Goal: Transaction & Acquisition: Purchase product/service

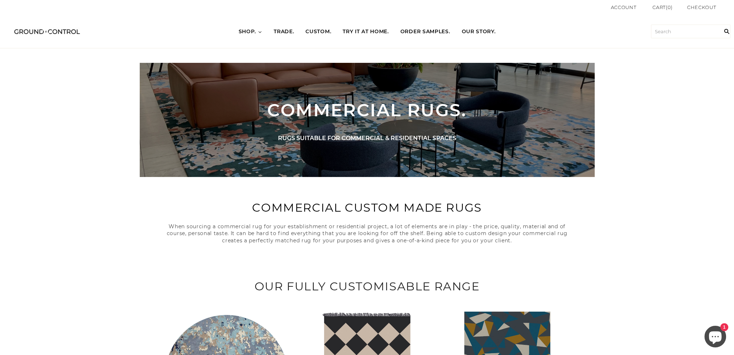
click at [252, 31] on span "SHOP." at bounding box center [248, 31] width 18 height 7
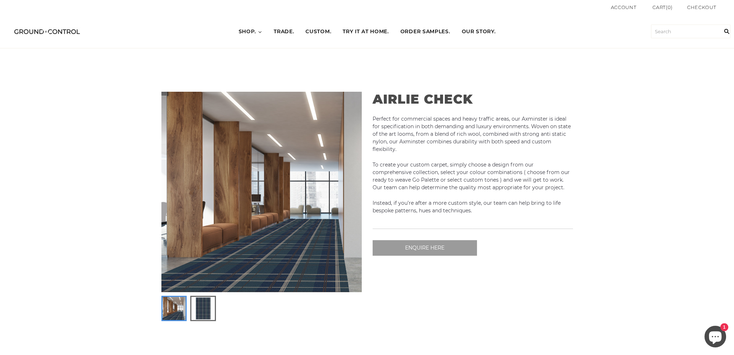
click at [203, 312] on img at bounding box center [202, 308] width 23 height 23
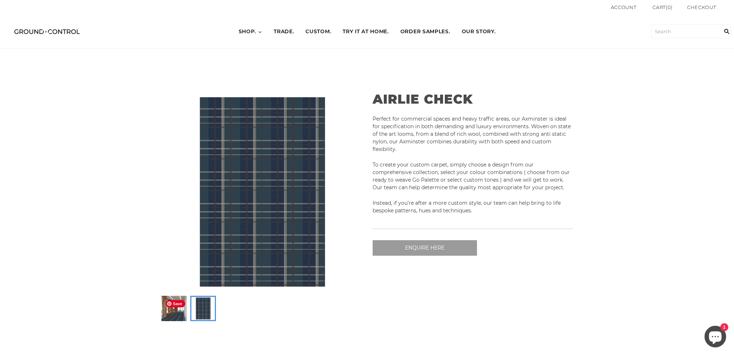
click at [172, 304] on span "Save" at bounding box center [175, 303] width 19 height 7
click at [177, 321] on div at bounding box center [173, 308] width 25 height 25
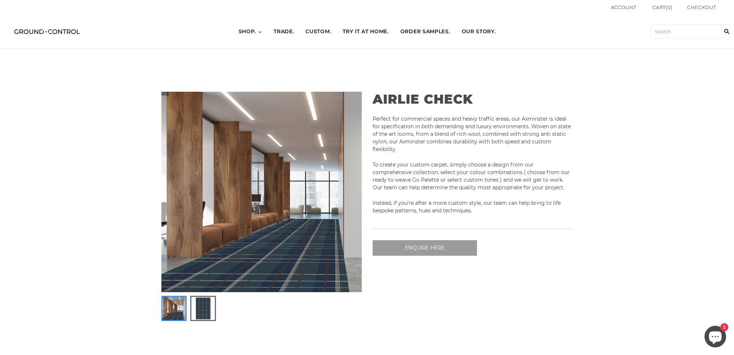
click at [204, 312] on img at bounding box center [202, 308] width 23 height 23
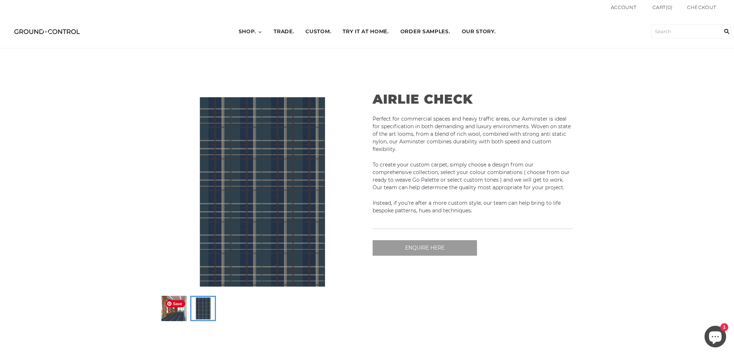
click at [182, 306] on span "Save" at bounding box center [175, 303] width 19 height 7
click at [172, 309] on img at bounding box center [173, 308] width 23 height 23
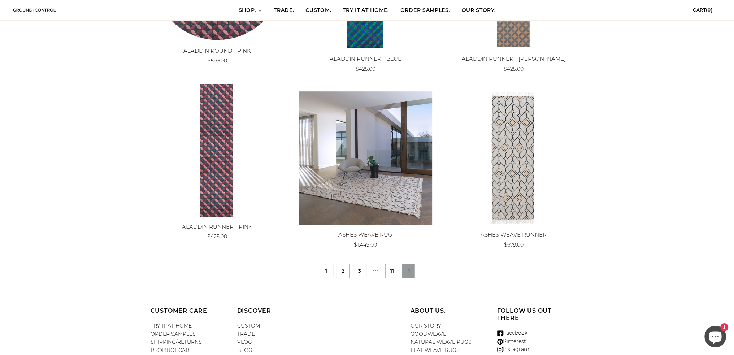
scroll to position [653, 0]
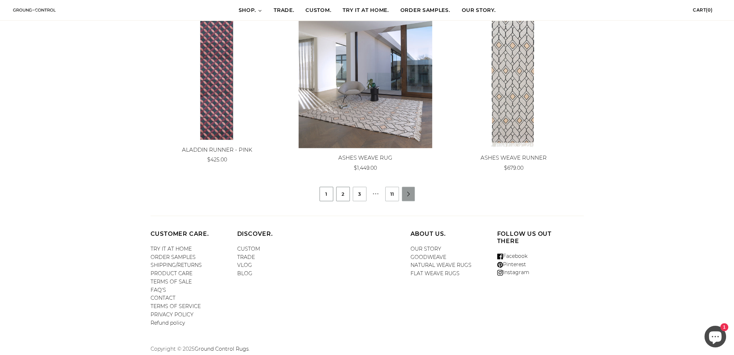
click at [343, 196] on link "2" at bounding box center [343, 194] width 13 height 14
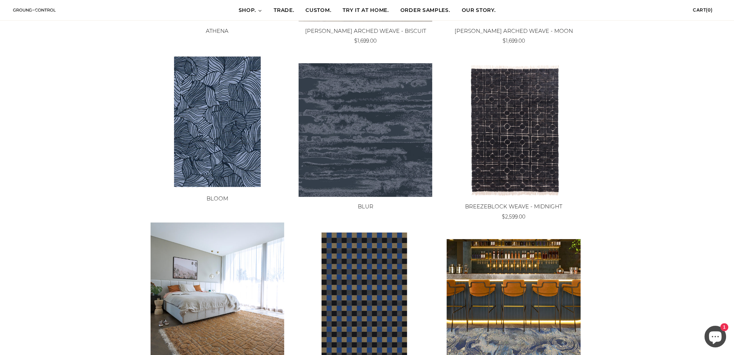
scroll to position [542, 0]
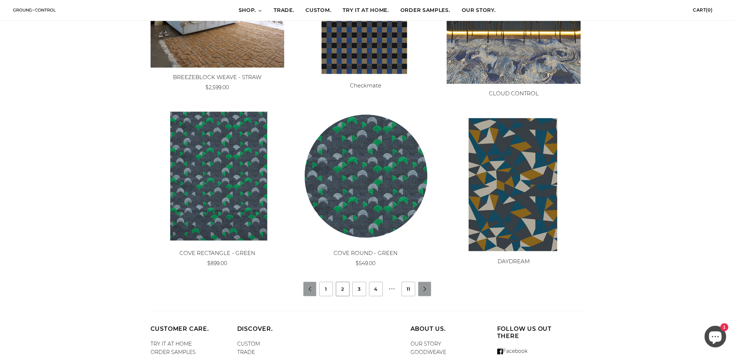
click at [345, 287] on link "2" at bounding box center [342, 289] width 13 height 14
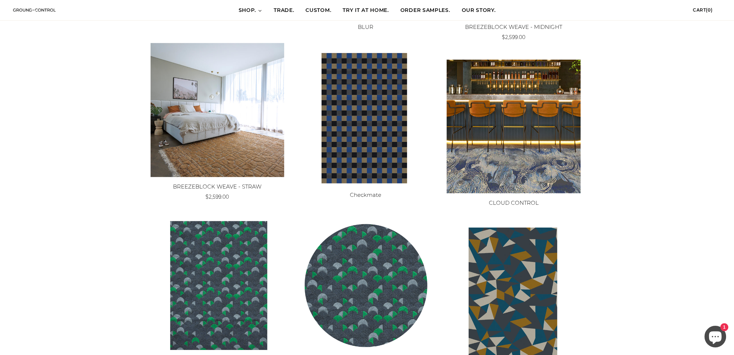
scroll to position [542, 0]
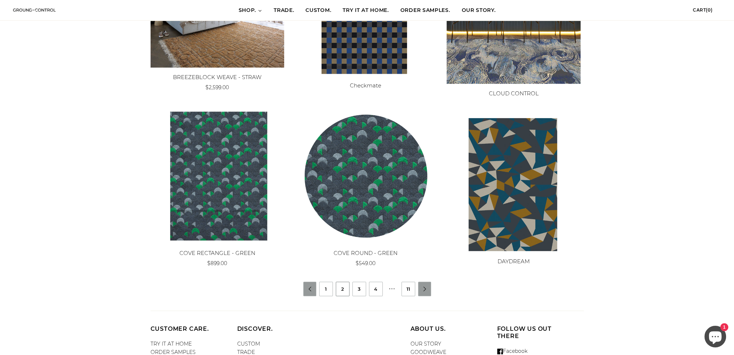
click at [340, 290] on link "2" at bounding box center [342, 289] width 13 height 14
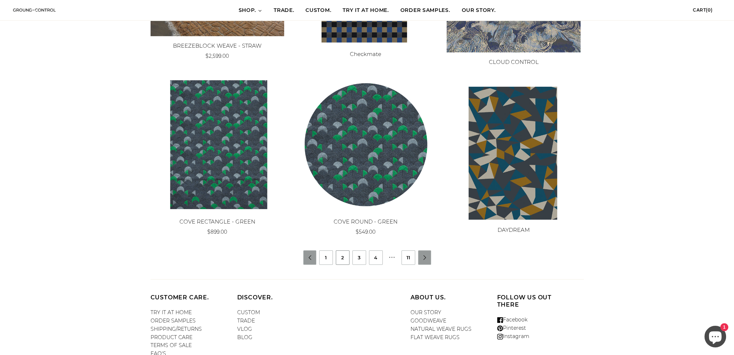
scroll to position [637, 0]
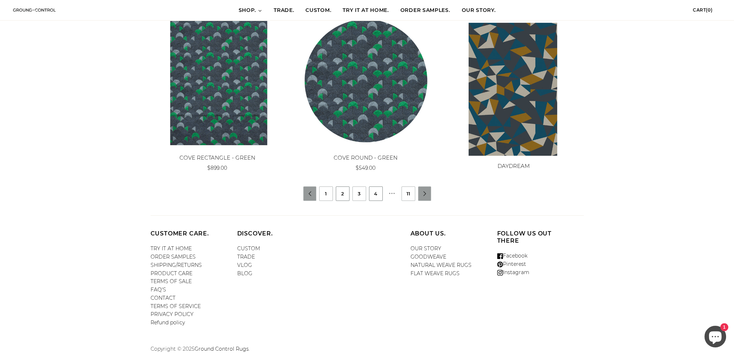
click at [371, 193] on link "4" at bounding box center [375, 194] width 13 height 14
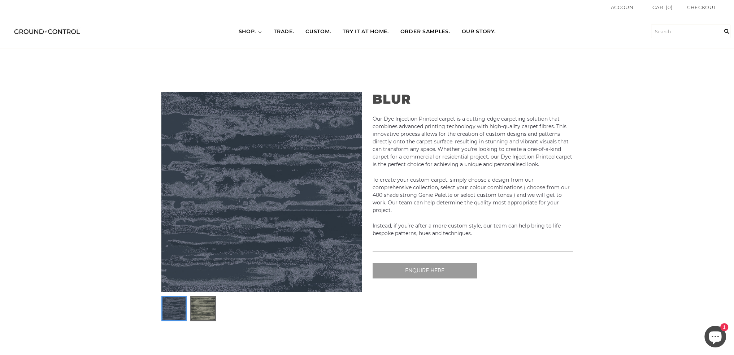
click at [202, 312] on img at bounding box center [202, 308] width 23 height 23
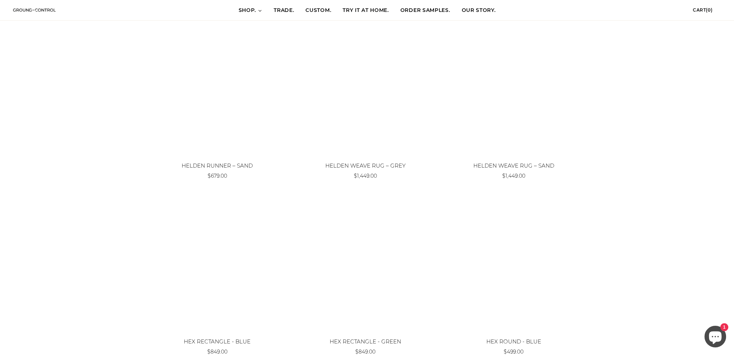
scroll to position [653, 0]
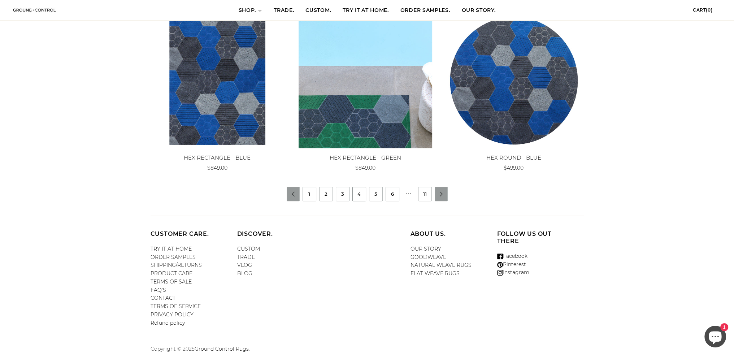
drag, startPoint x: 441, startPoint y: 191, endPoint x: 455, endPoint y: 190, distance: 13.8
click at [441, 192] on link "" at bounding box center [441, 194] width 13 height 5
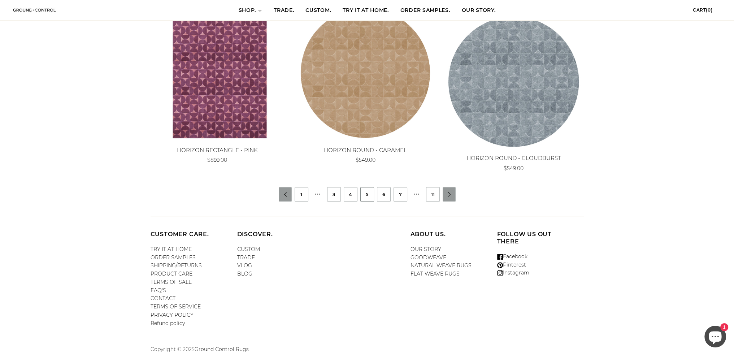
scroll to position [653, 0]
click at [447, 192] on link "" at bounding box center [449, 194] width 13 height 5
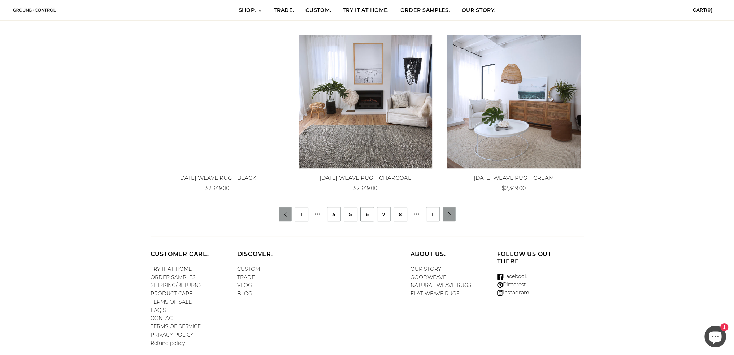
scroll to position [653, 0]
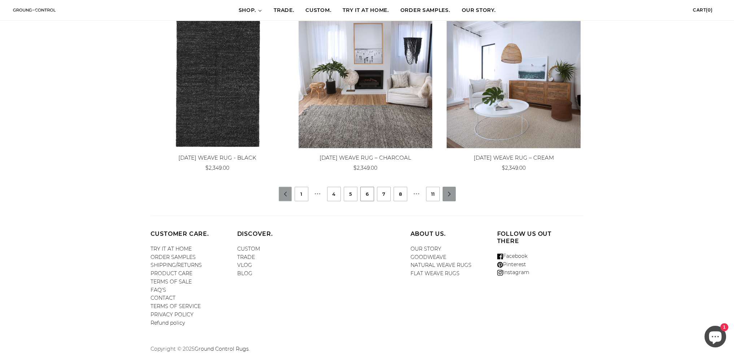
click at [453, 194] on link "" at bounding box center [449, 194] width 13 height 5
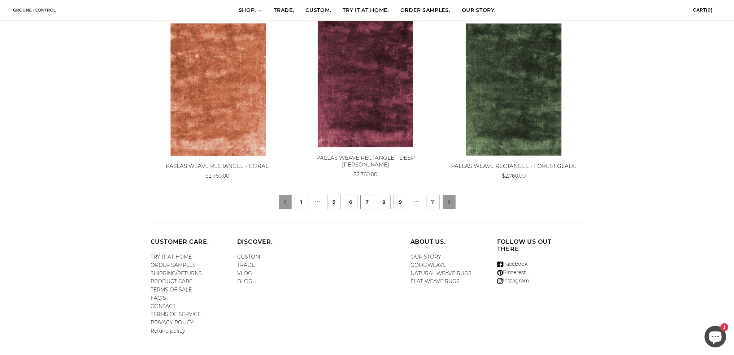
scroll to position [645, 0]
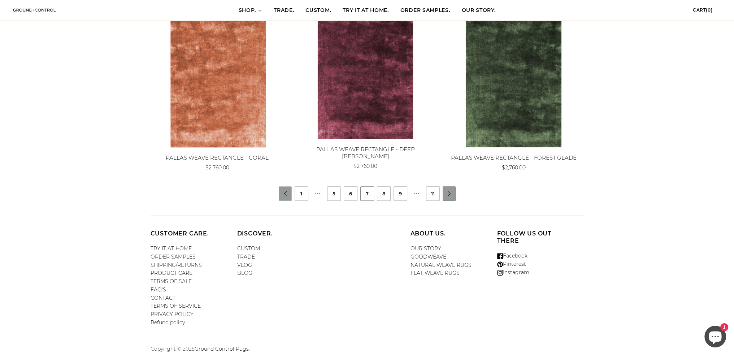
click at [448, 192] on link "" at bounding box center [449, 193] width 13 height 5
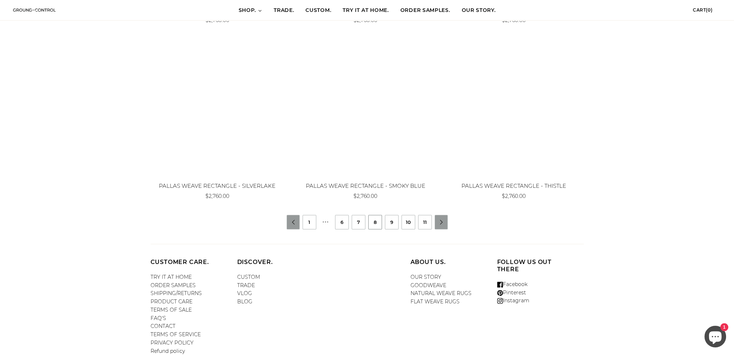
scroll to position [653, 0]
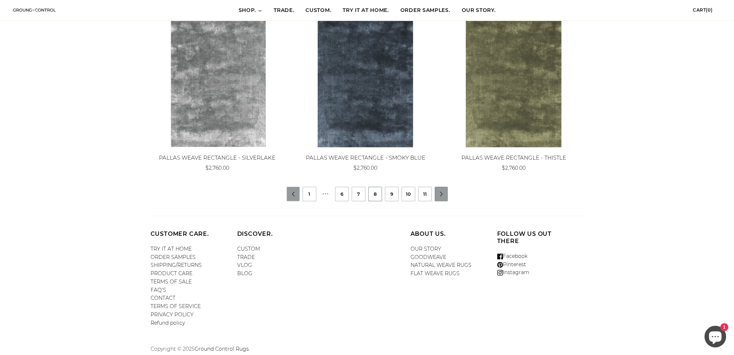
click at [438, 193] on link "" at bounding box center [441, 194] width 13 height 5
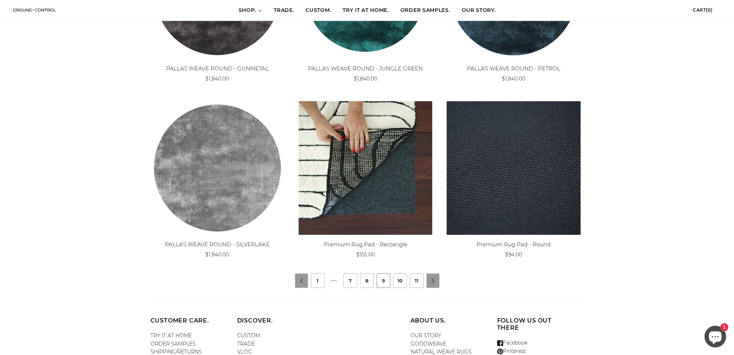
scroll to position [614, 0]
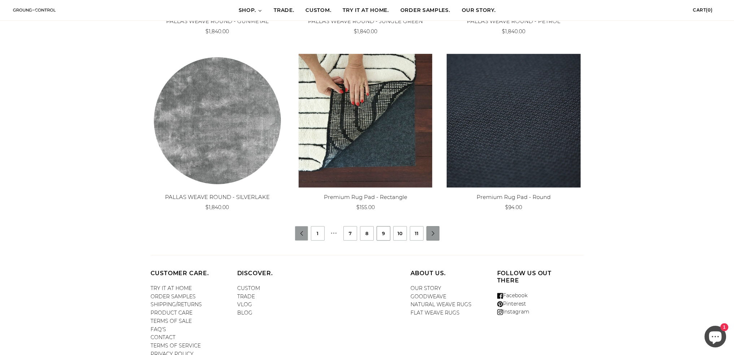
click at [433, 231] on link "" at bounding box center [433, 233] width 13 height 5
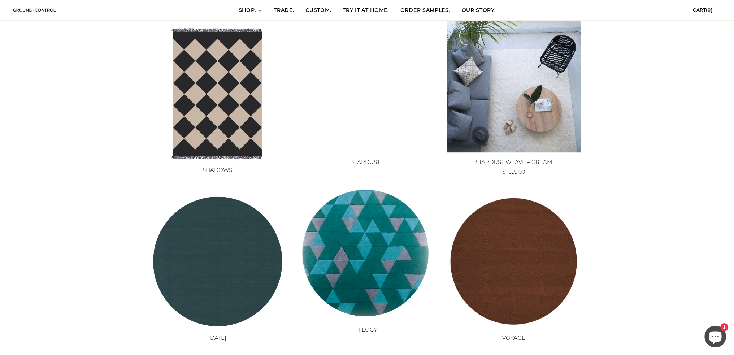
scroll to position [578, 0]
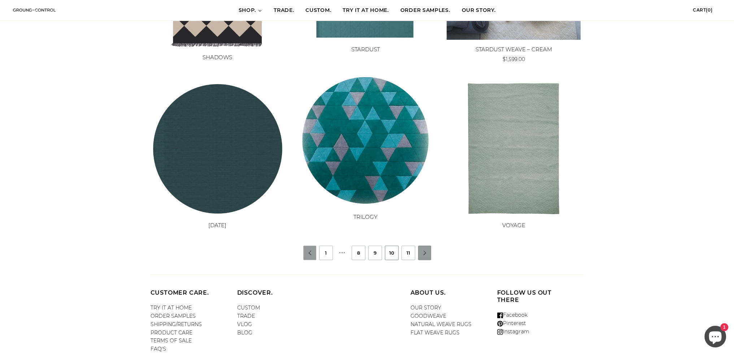
click at [422, 251] on link "" at bounding box center [424, 253] width 13 height 5
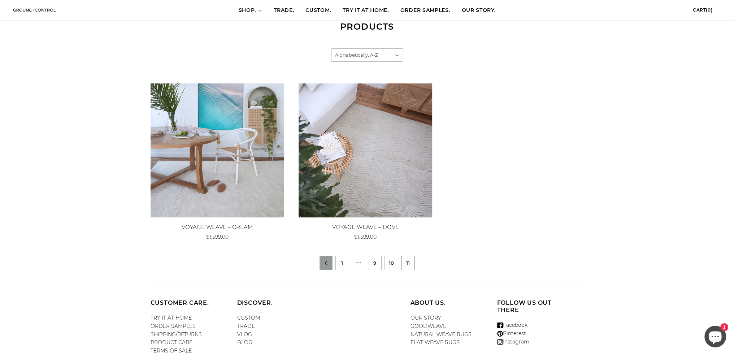
scroll to position [126, 0]
